Goal: Task Accomplishment & Management: Manage account settings

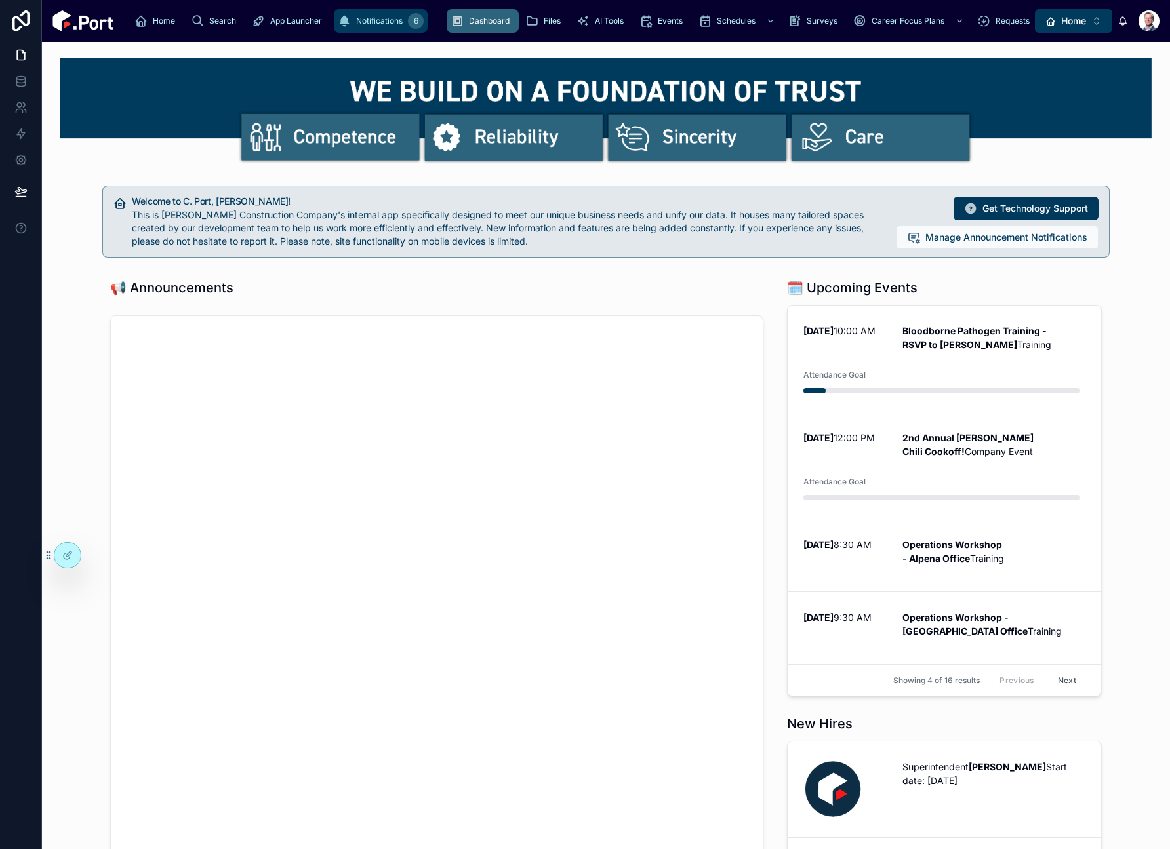
click at [338, 25] on icon "scrollable content" at bounding box center [344, 20] width 13 height 13
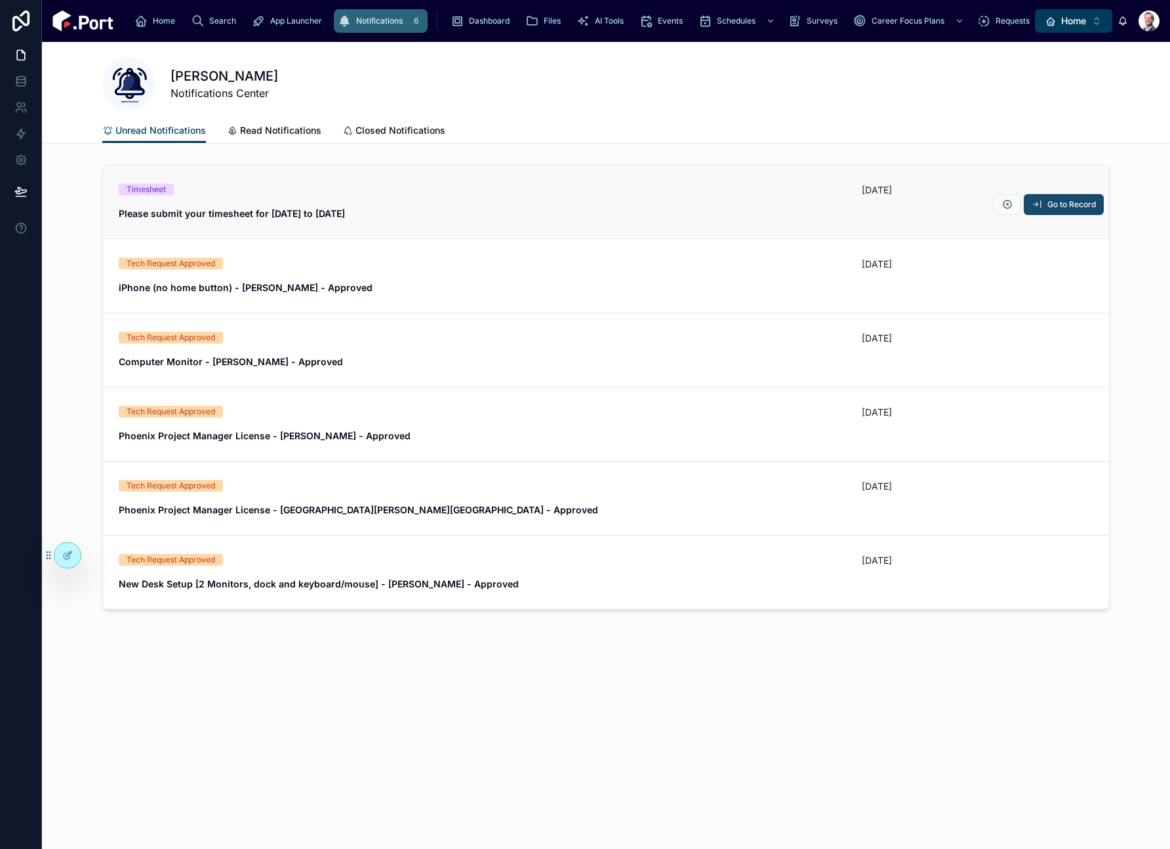
click at [1078, 204] on span "Go to Record" at bounding box center [1071, 204] width 49 height 10
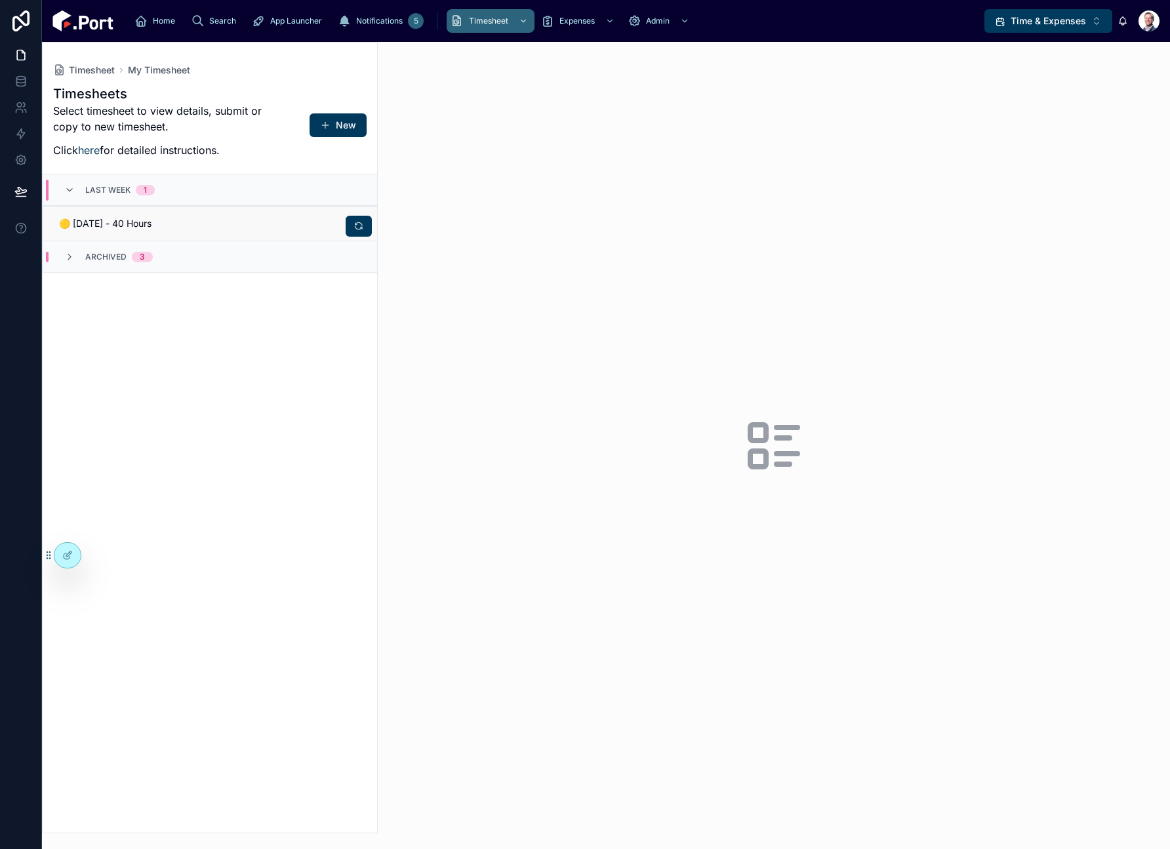
click at [233, 228] on div "🟡 09/09/25 - 40 Hours" at bounding box center [210, 223] width 302 height 13
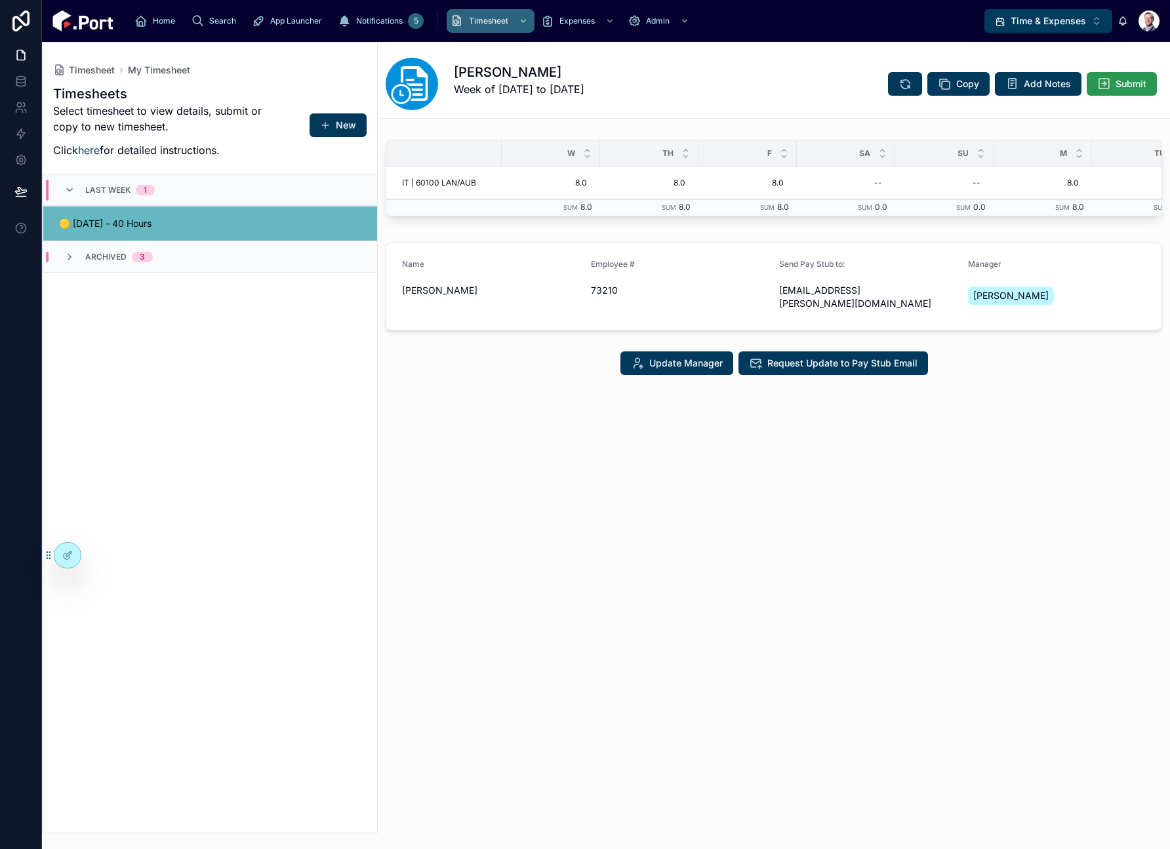
click at [1119, 91] on button "Submit" at bounding box center [1122, 84] width 70 height 24
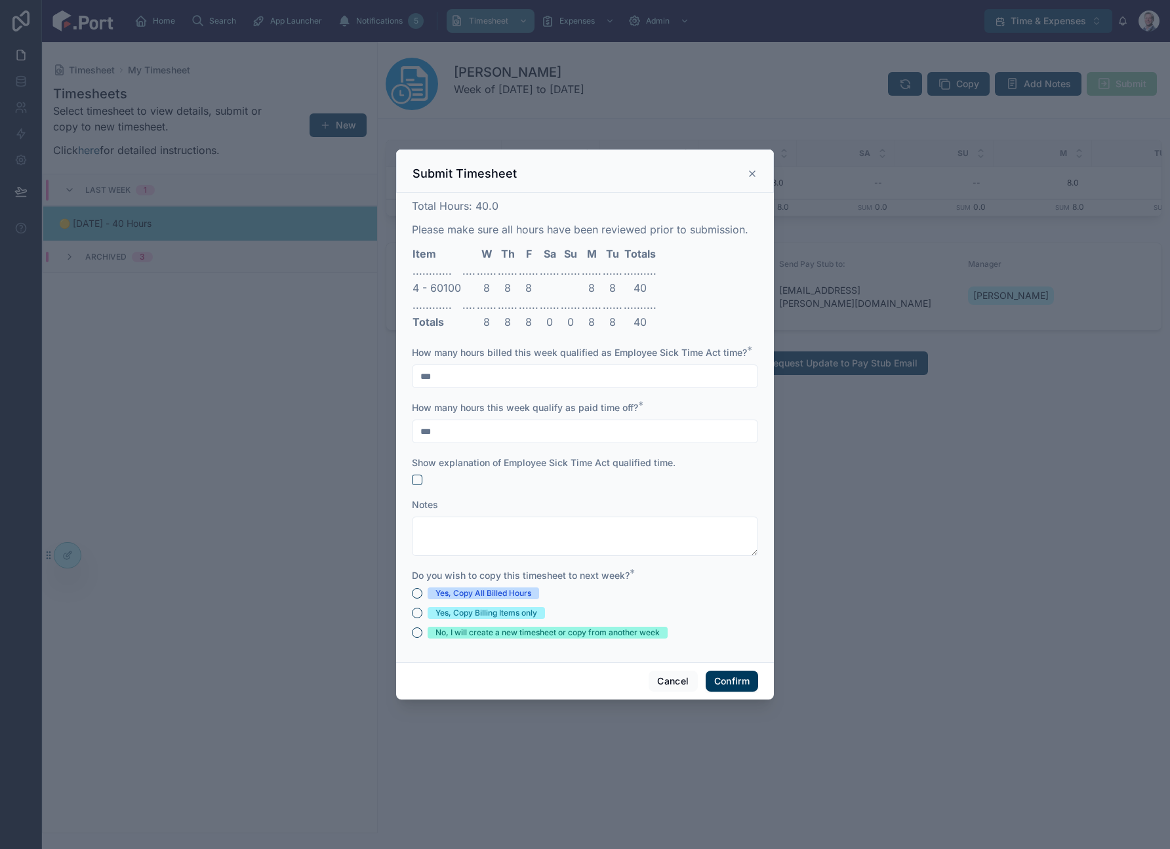
click at [515, 596] on div "Yes, Copy All Billed Hours" at bounding box center [483, 594] width 96 height 12
click at [422, 596] on button "Yes, Copy All Billed Hours" at bounding box center [417, 593] width 10 height 10
click at [744, 681] on button "Confirm" at bounding box center [732, 681] width 52 height 21
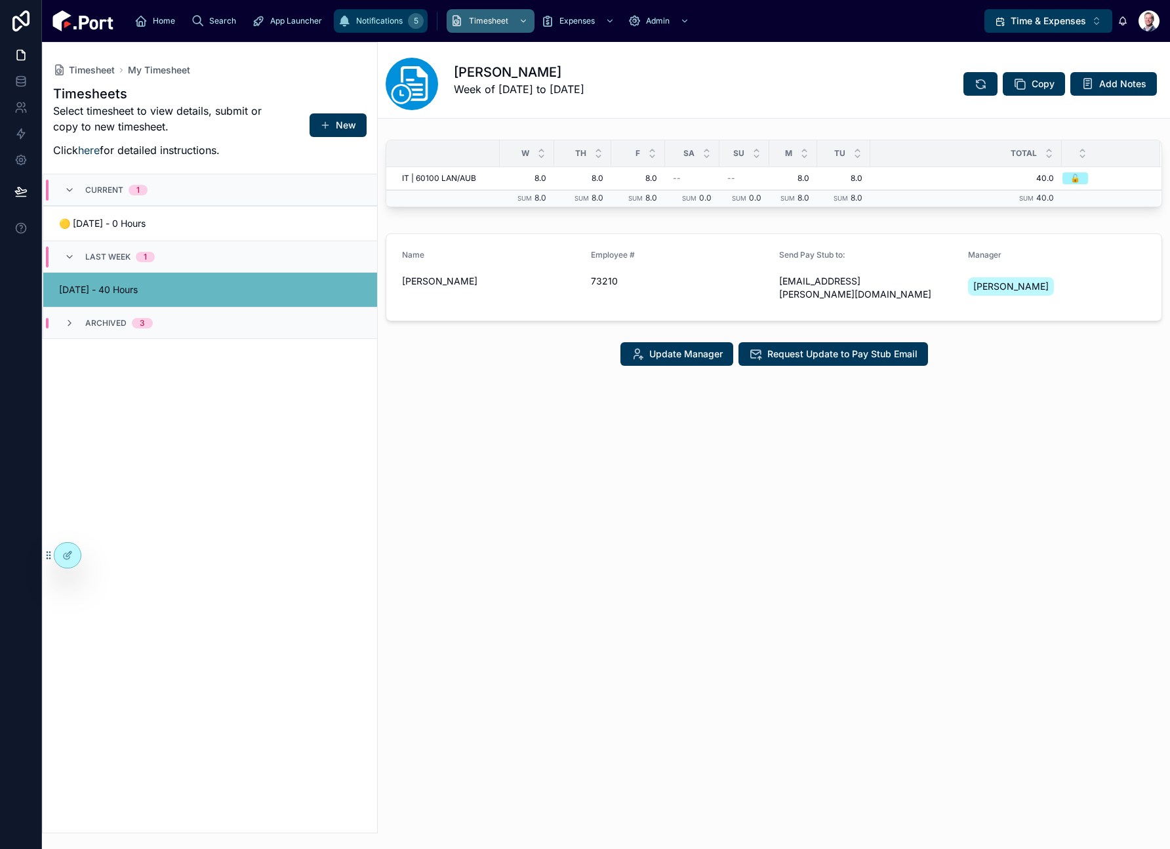
click at [408, 23] on div "5" at bounding box center [416, 21] width 16 height 16
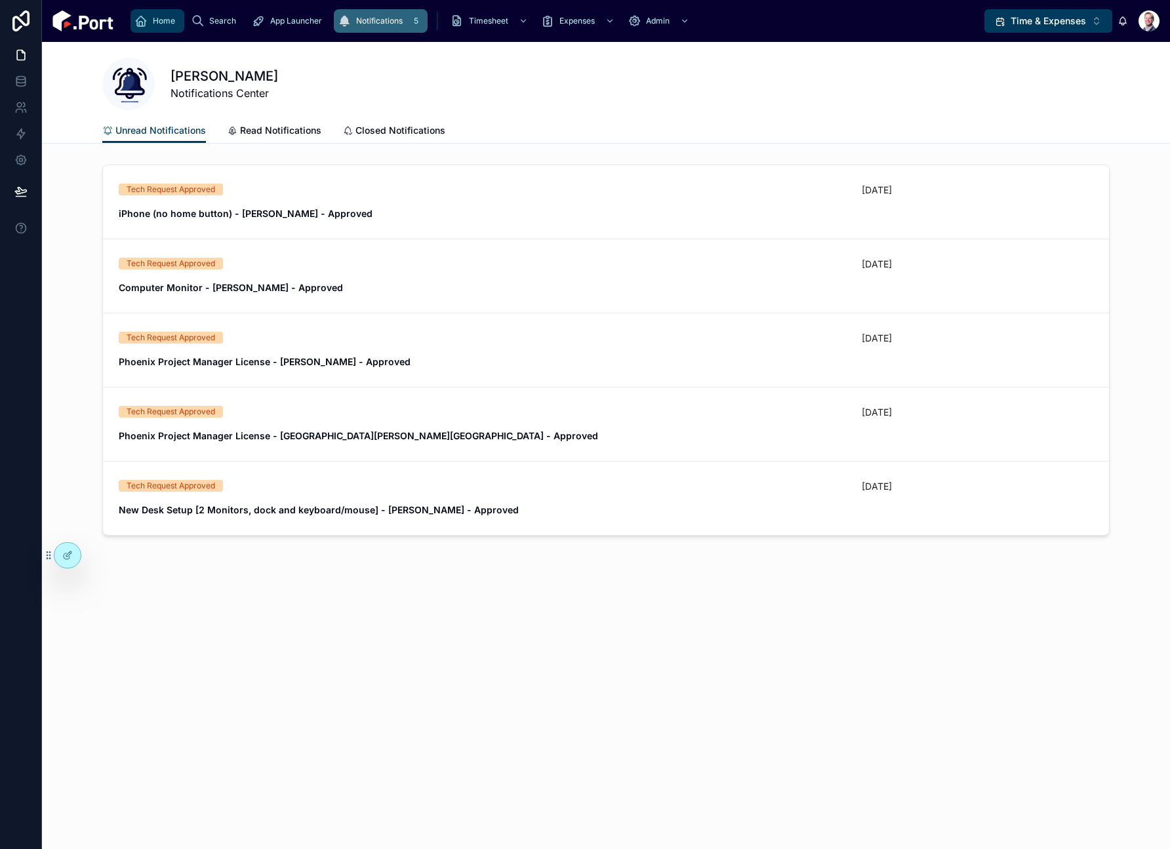
click at [148, 22] on div "Home" at bounding box center [157, 20] width 46 height 21
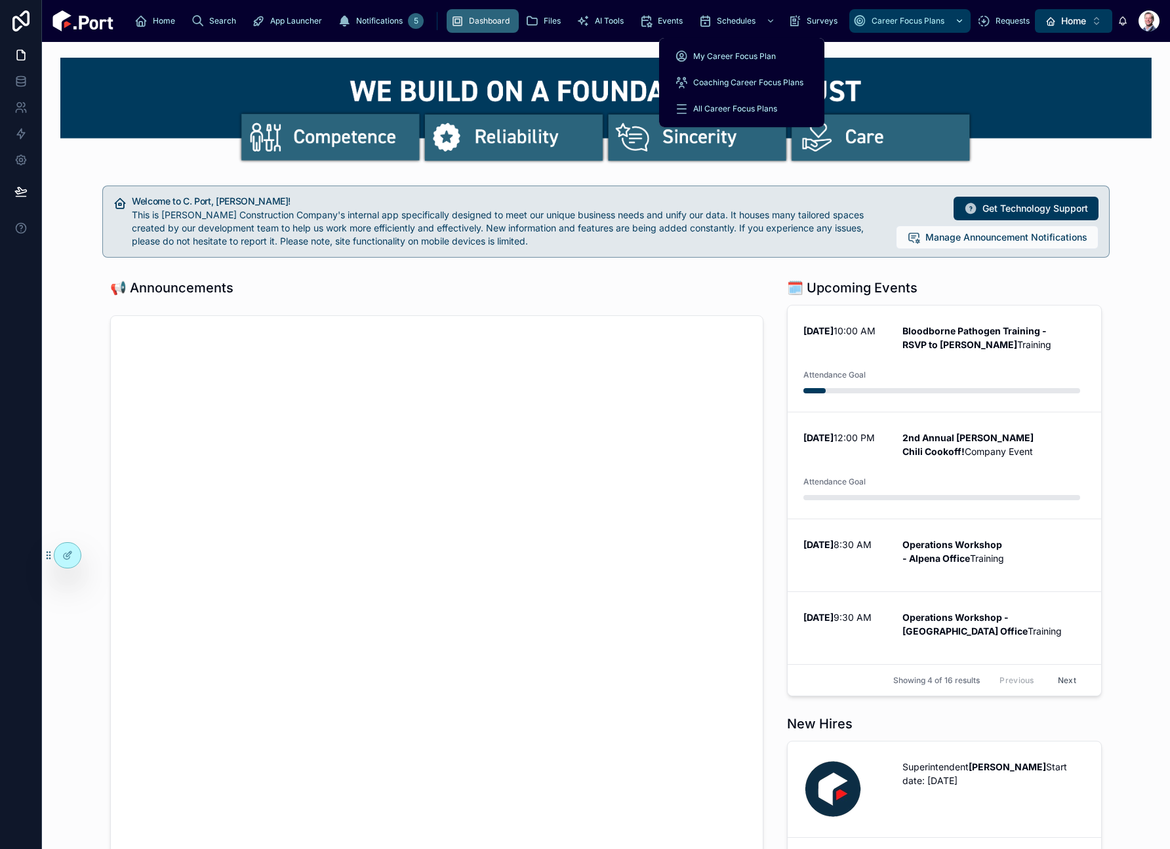
click at [853, 27] on div "Career Focus Plans" at bounding box center [909, 20] width 113 height 21
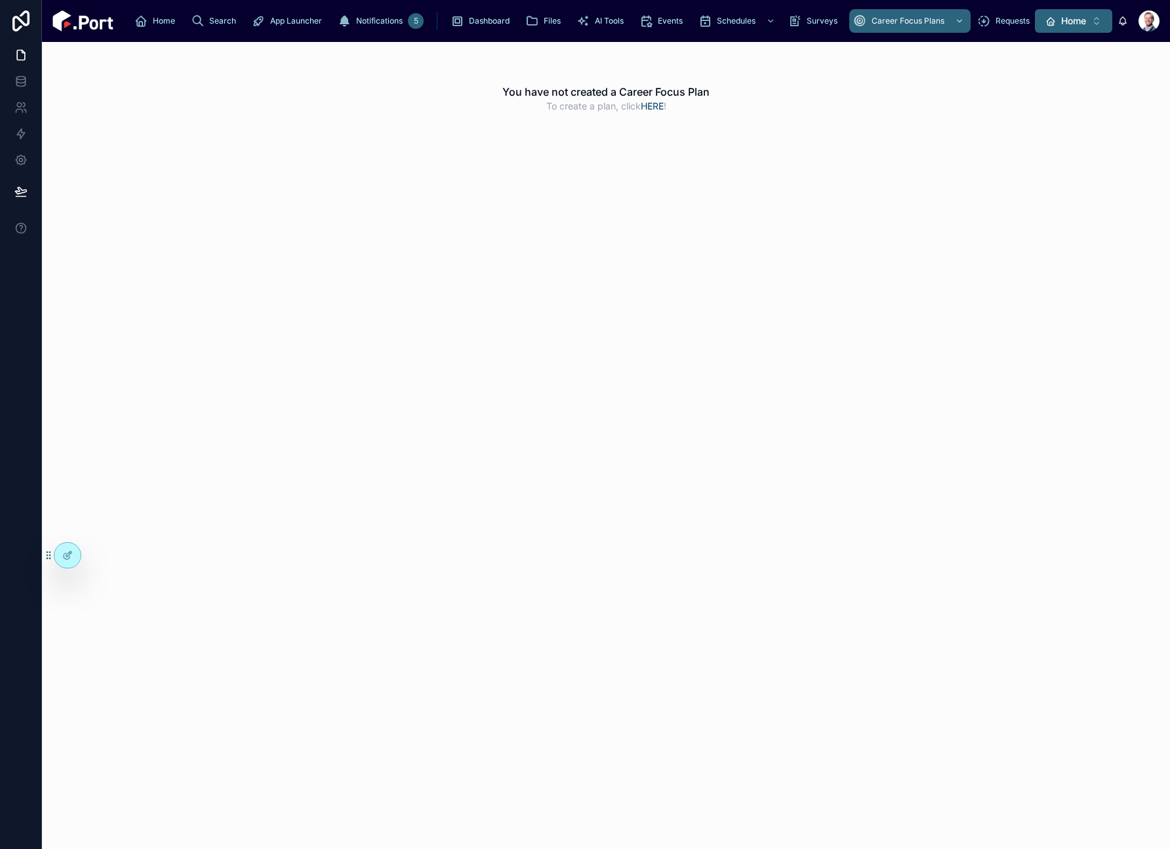
click at [1088, 23] on button "Home ⌥ 1" at bounding box center [1073, 21] width 77 height 24
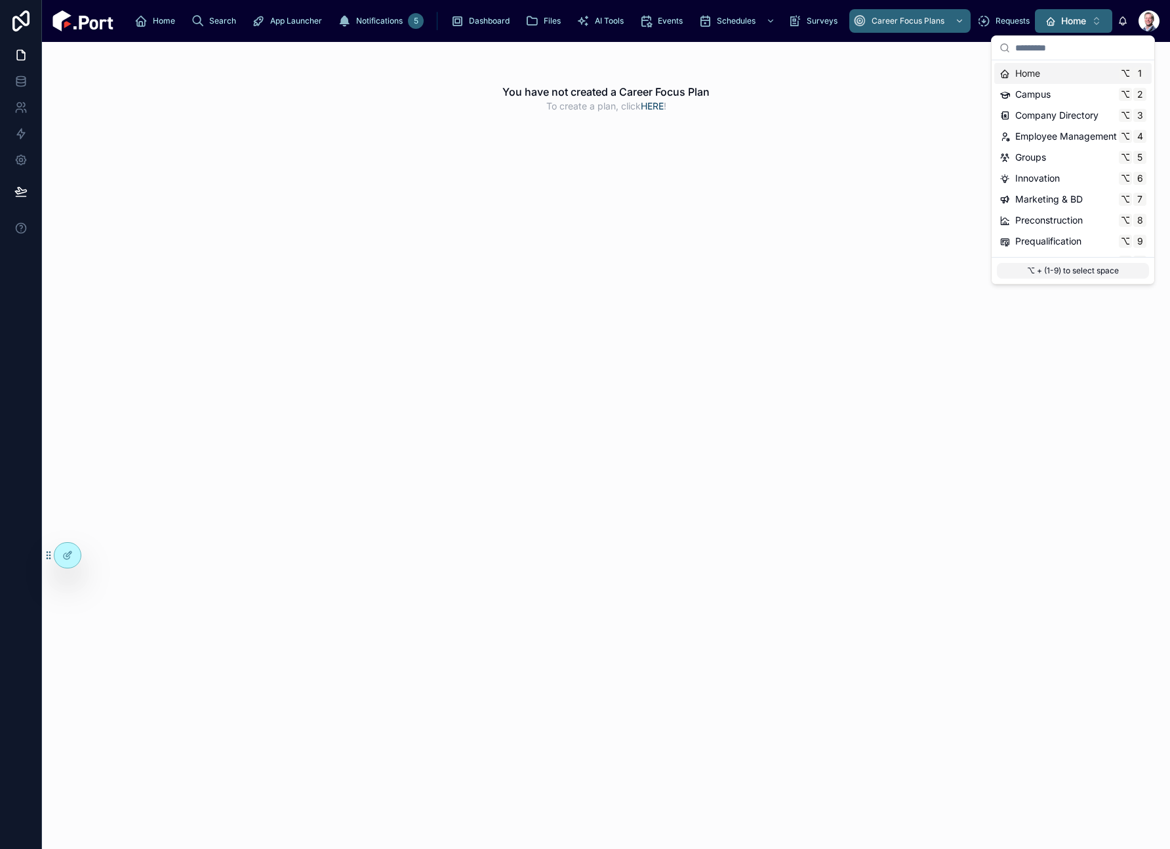
click at [1088, 23] on button "Home ⌥ 1" at bounding box center [1073, 21] width 77 height 24
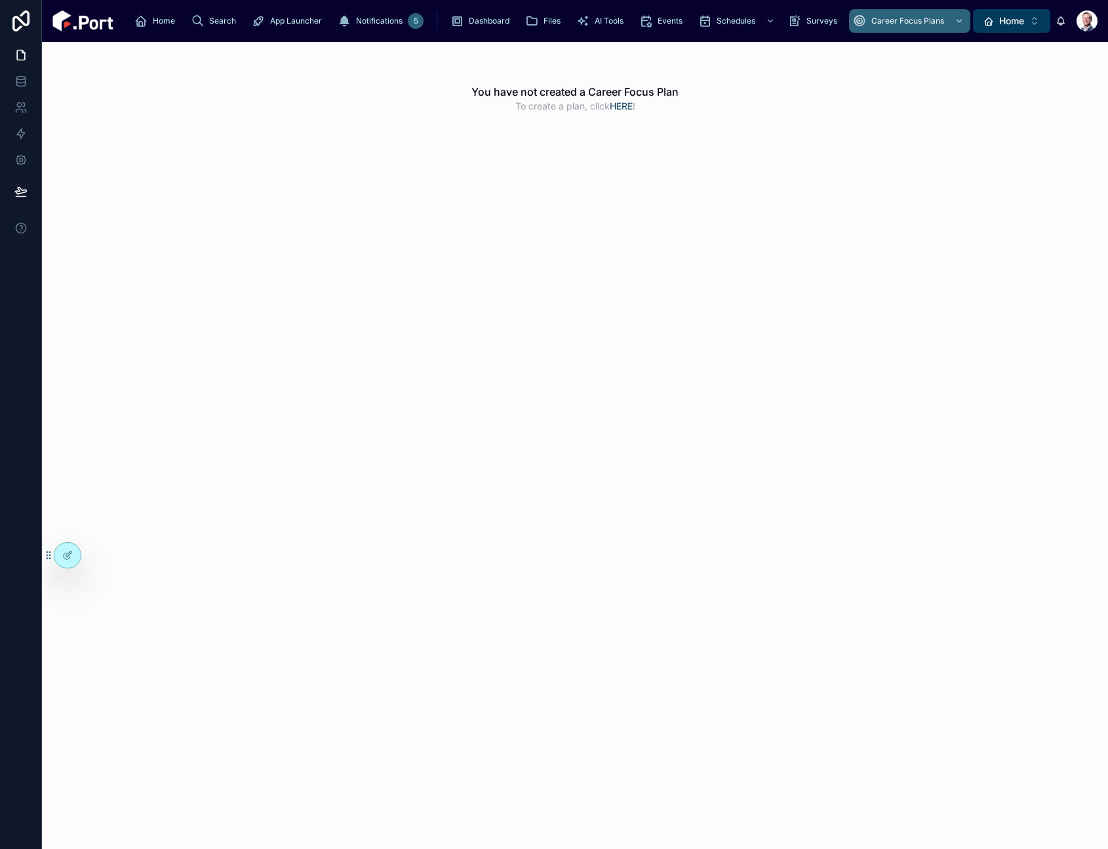
click at [613, 358] on div "You have not created a Career Focus Plan To create a plan, click HERE !" at bounding box center [575, 445] width 1066 height 807
